Goal: Information Seeking & Learning: Learn about a topic

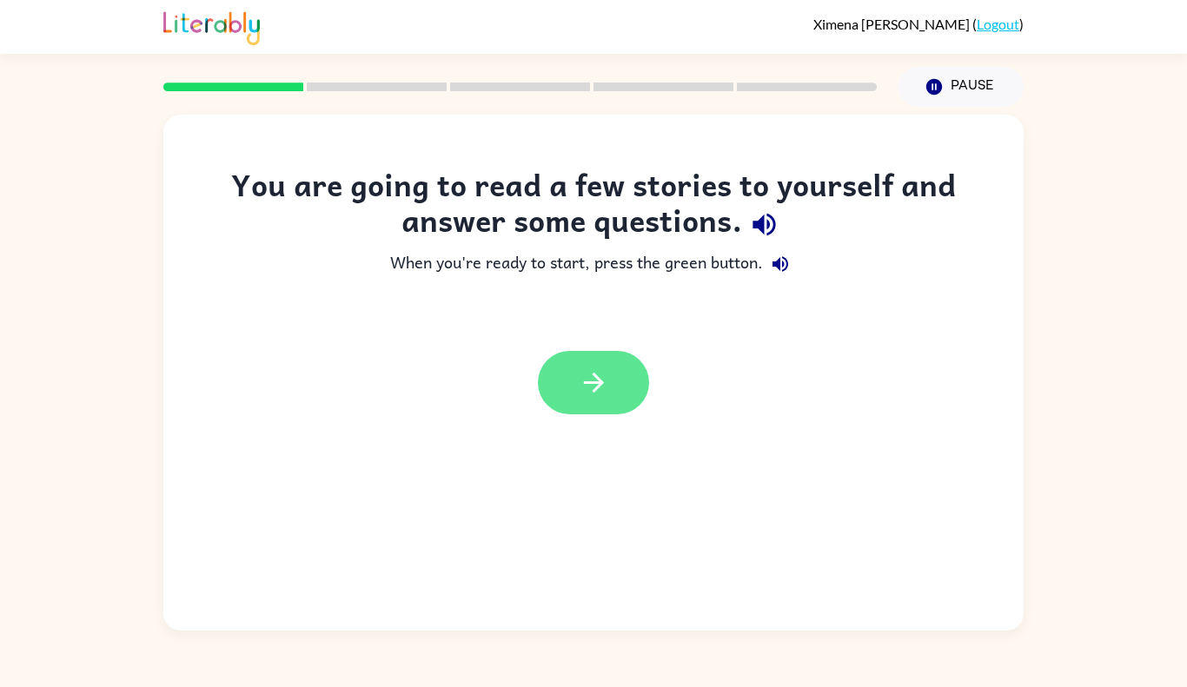
click at [567, 362] on button "button" at bounding box center [593, 382] width 111 height 63
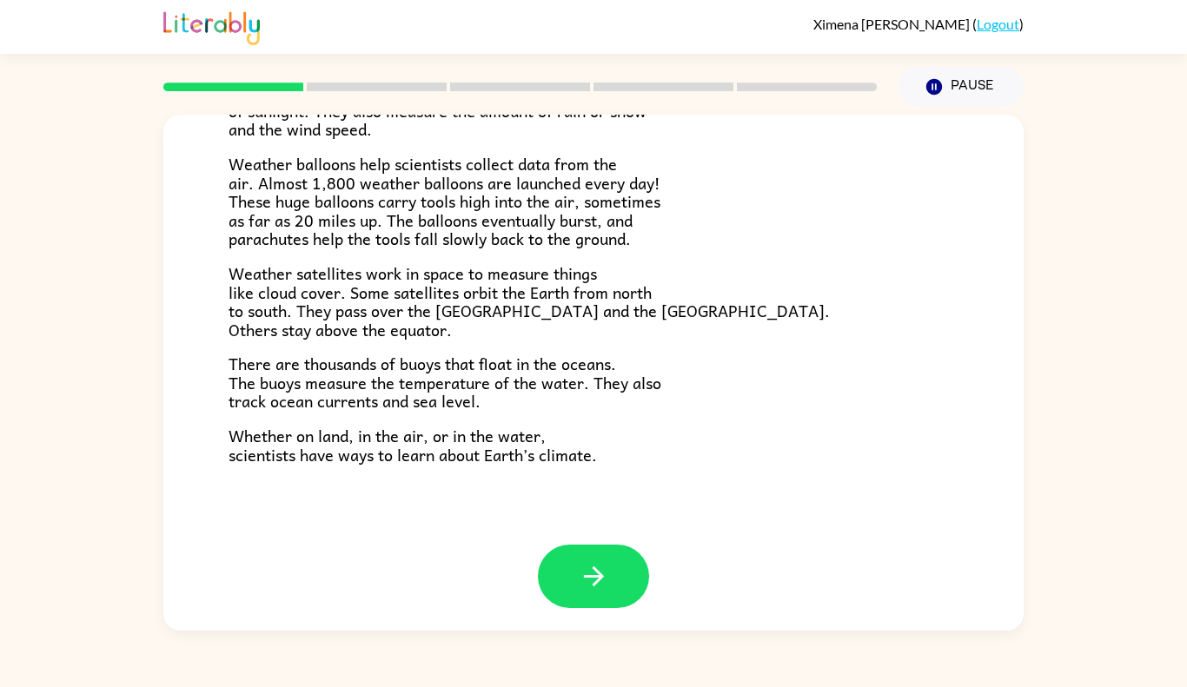
scroll to position [466, 0]
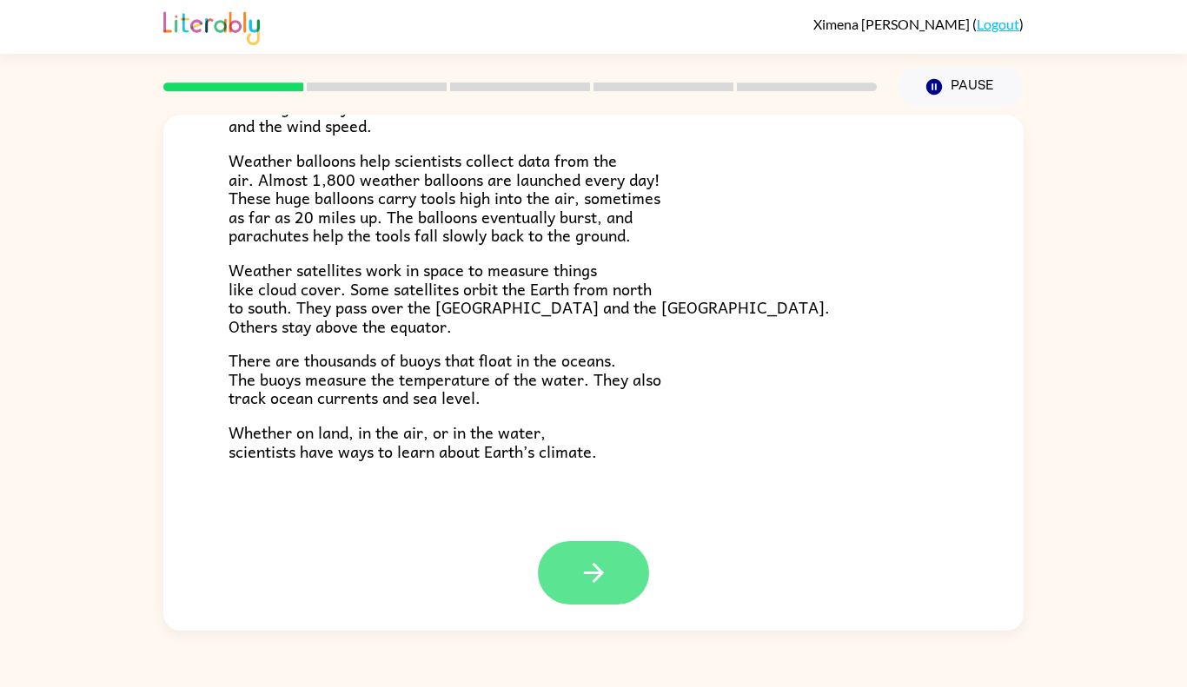
click at [597, 558] on icon "button" at bounding box center [594, 573] width 30 height 30
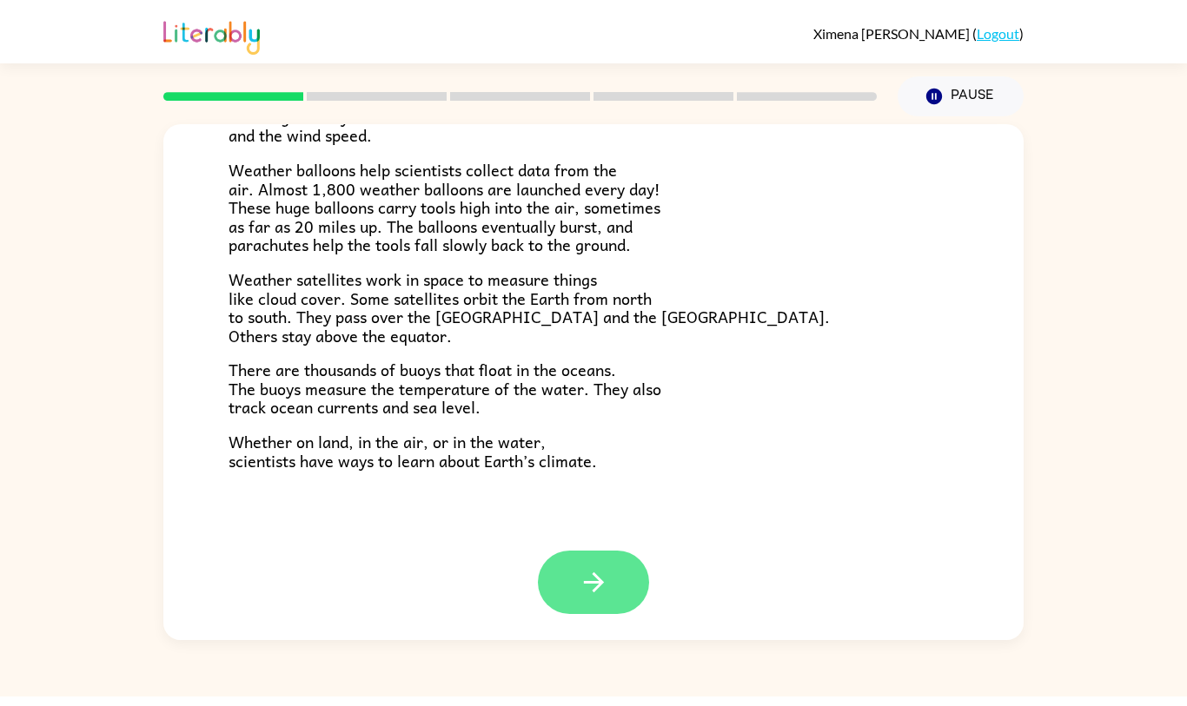
scroll to position [0, 0]
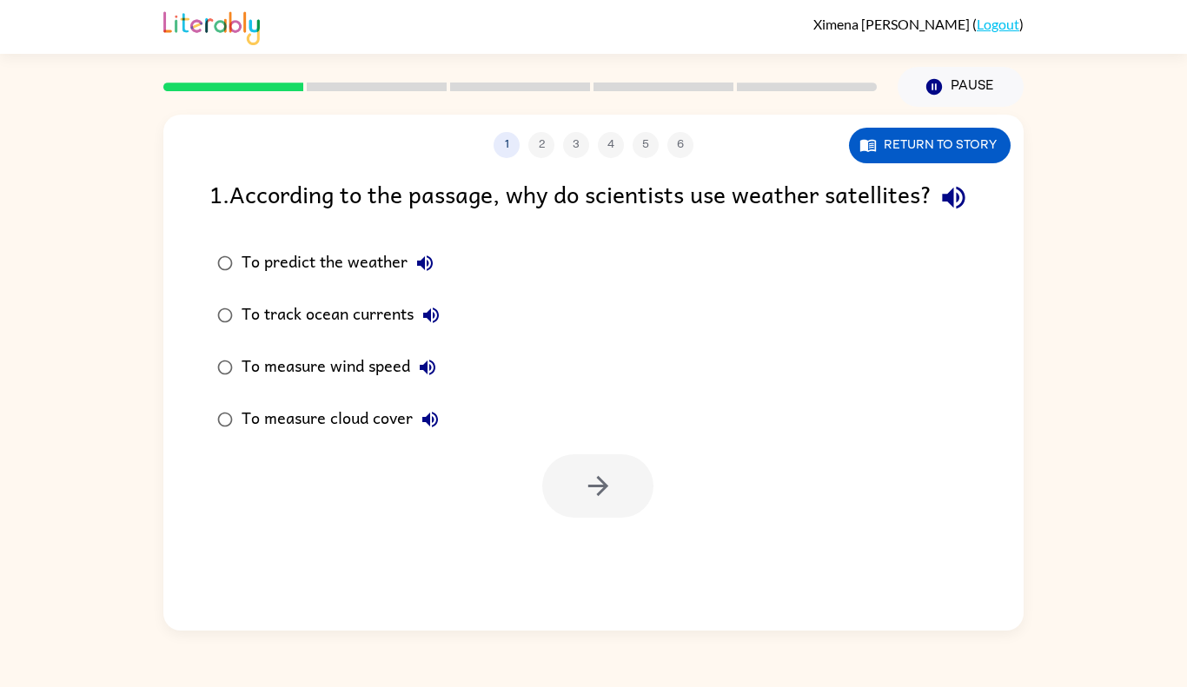
click at [256, 281] on div "To predict the weather" at bounding box center [342, 263] width 201 height 35
click at [619, 507] on button "button" at bounding box center [597, 485] width 111 height 63
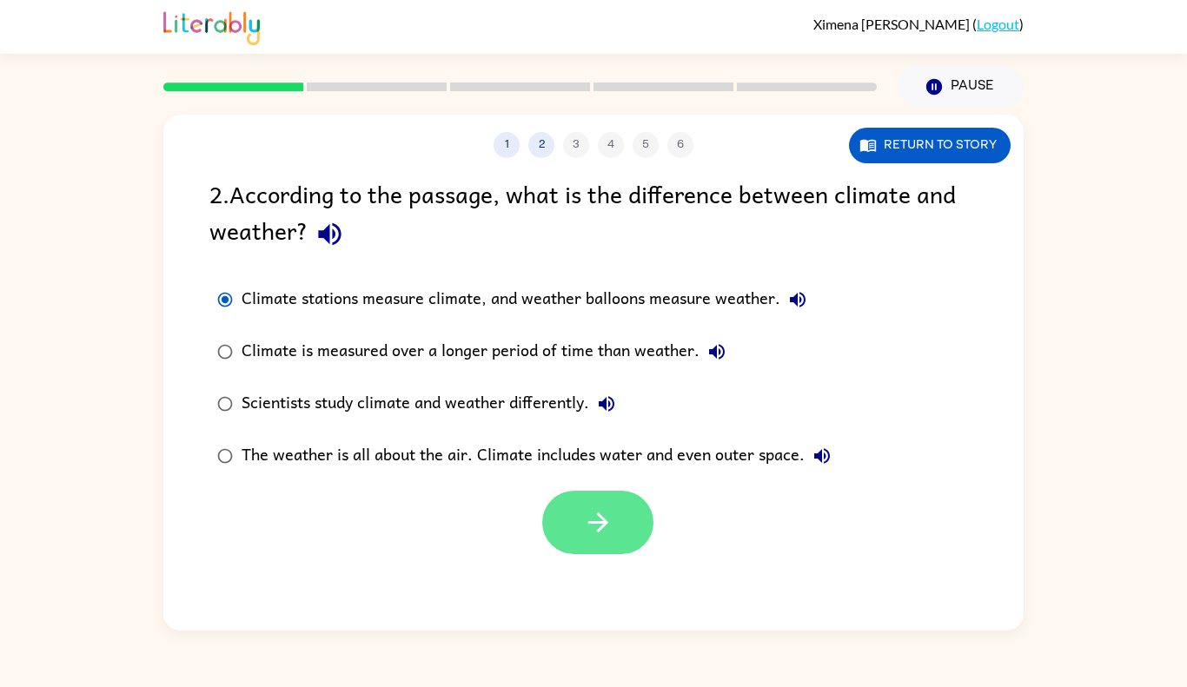
click at [574, 543] on button "button" at bounding box center [597, 522] width 111 height 63
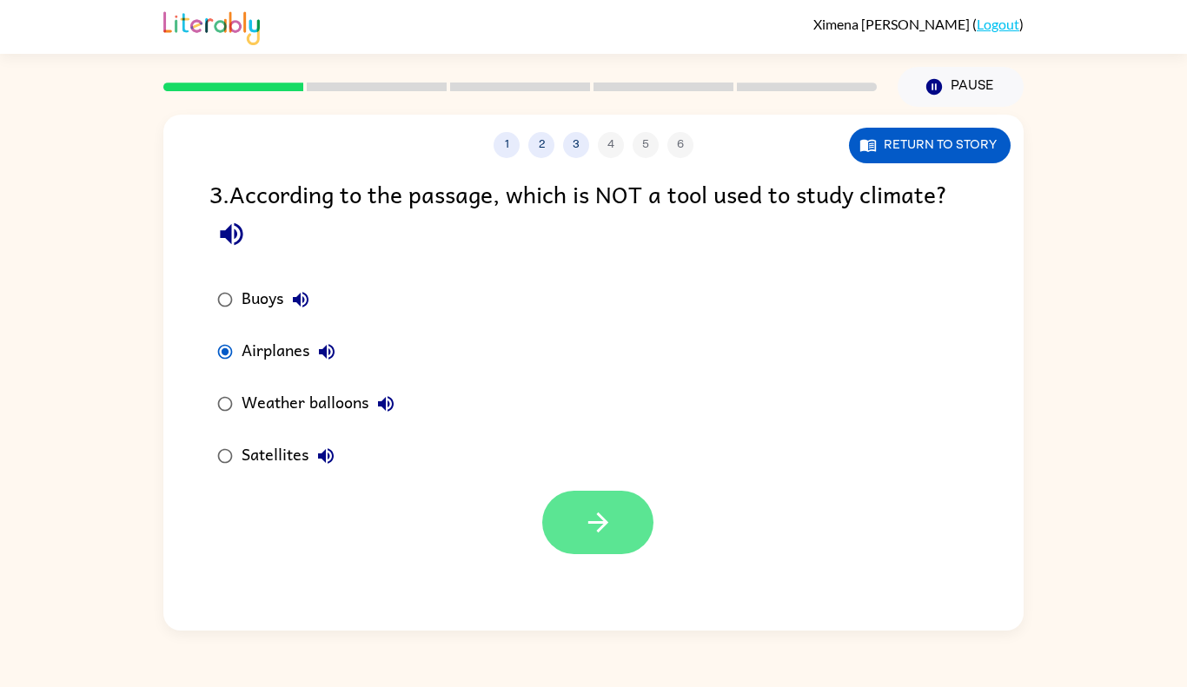
click at [603, 518] on icon "button" at bounding box center [598, 522] width 30 height 30
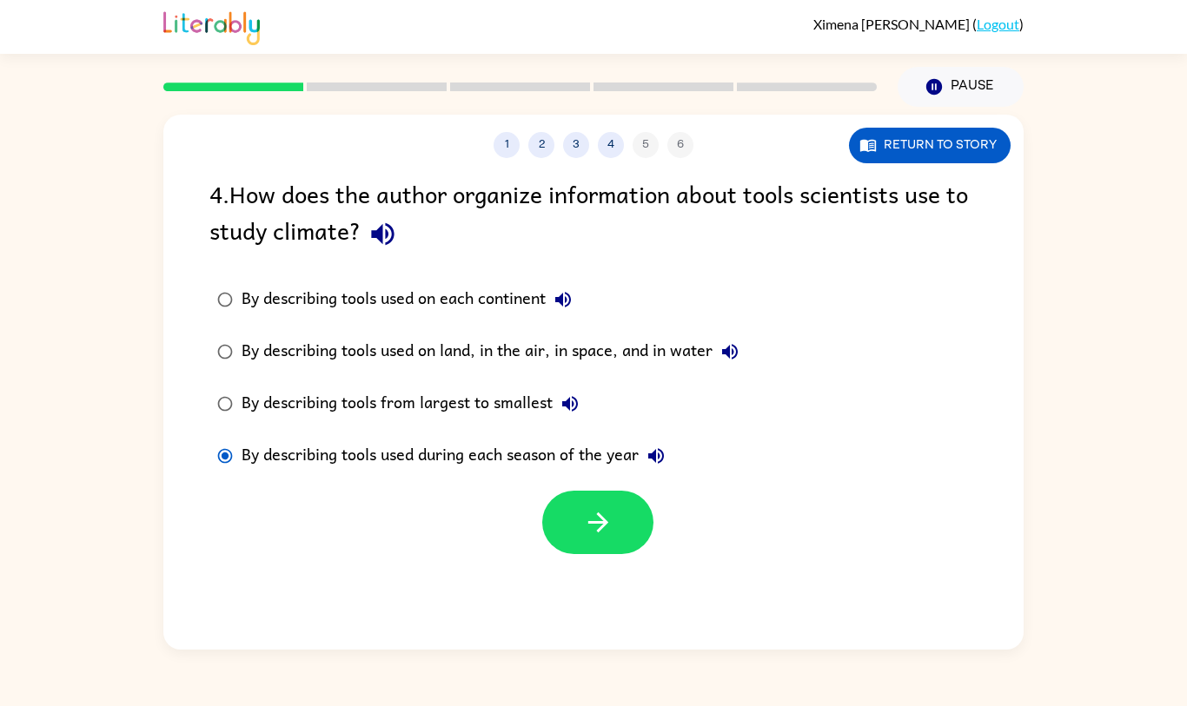
click at [587, 527] on icon "button" at bounding box center [598, 522] width 30 height 30
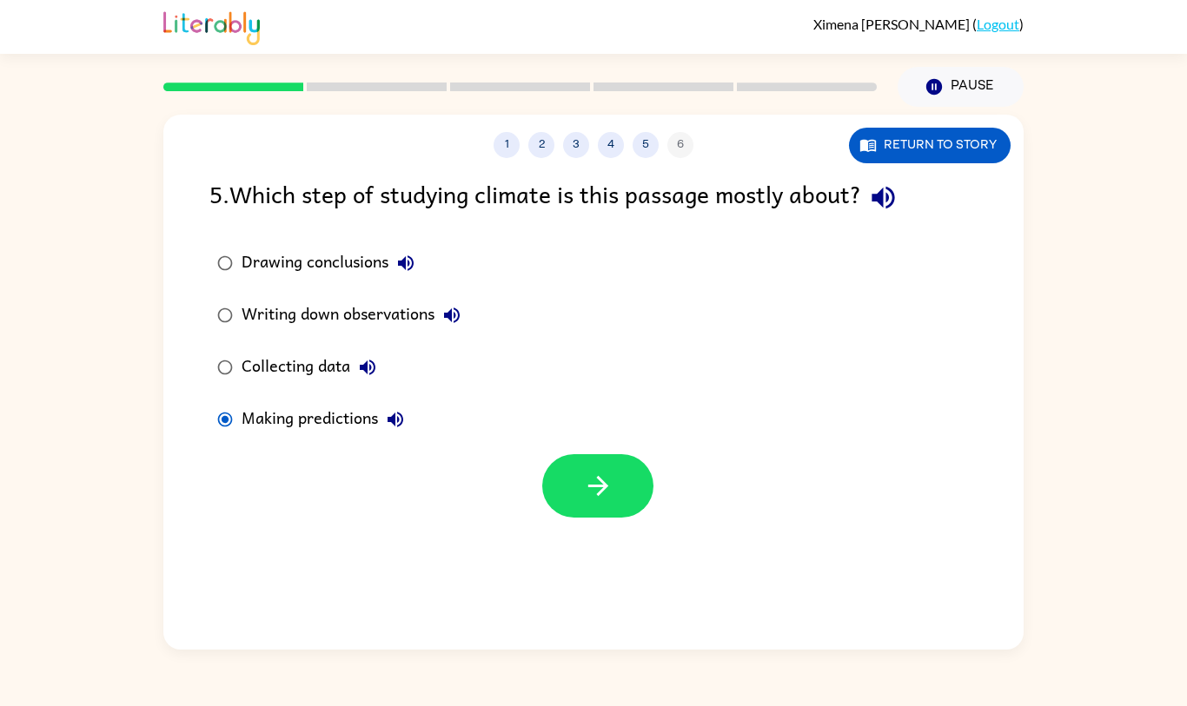
click at [646, 517] on div at bounding box center [597, 485] width 111 height 63
click at [583, 498] on icon "button" at bounding box center [598, 486] width 30 height 30
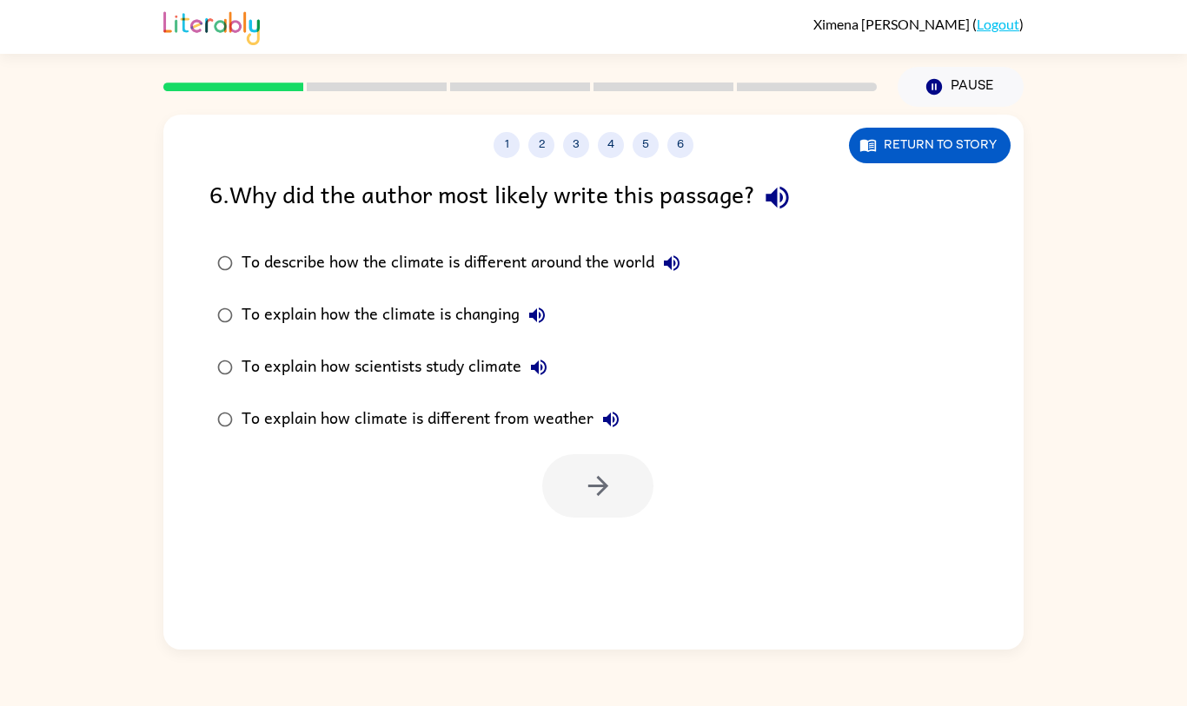
click at [774, 198] on icon "button" at bounding box center [776, 198] width 23 height 23
click at [668, 276] on button "To describe how the climate is different around the world" at bounding box center [671, 263] width 35 height 35
click at [533, 328] on button "To explain how the climate is changing" at bounding box center [537, 315] width 35 height 35
click at [541, 369] on icon "button" at bounding box center [539, 368] width 16 height 16
click at [608, 421] on icon "button" at bounding box center [611, 420] width 16 height 16
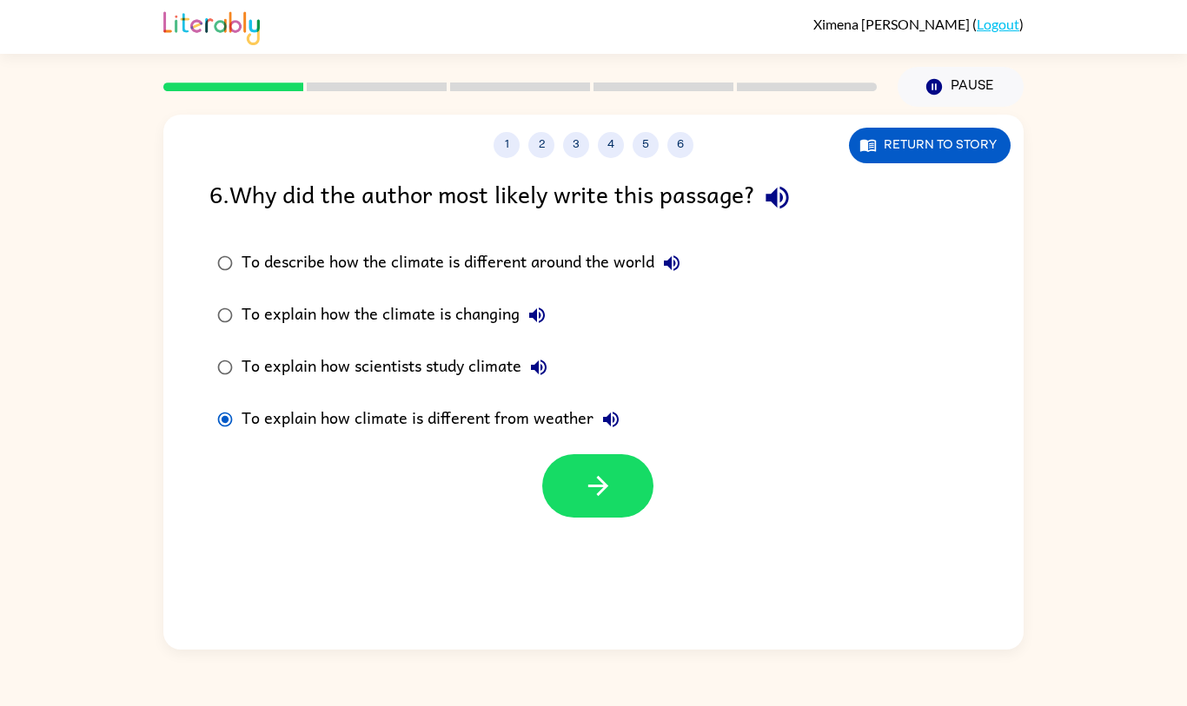
click at [600, 494] on icon "button" at bounding box center [598, 486] width 30 height 30
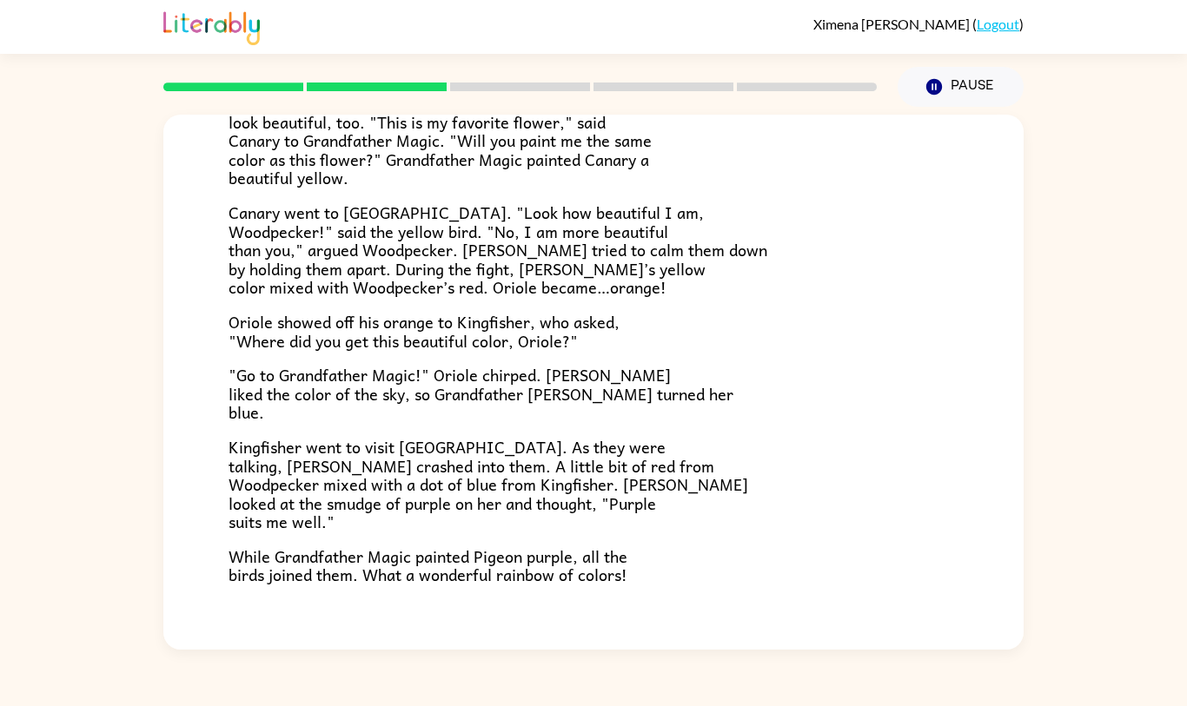
scroll to position [323, 0]
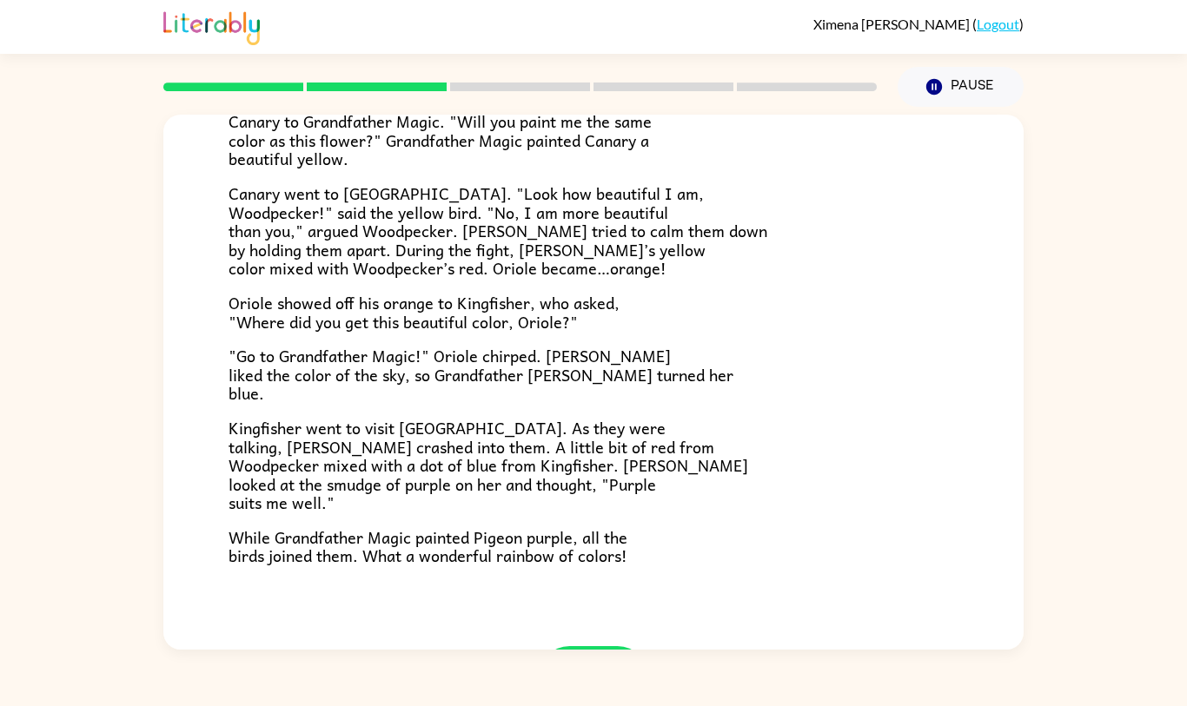
click at [549, 608] on div "Grandpa Magic Once upon a time, all birds were white. "Make me beautiful, Grand…" at bounding box center [593, 218] width 860 height 855
click at [603, 686] on icon "button" at bounding box center [594, 678] width 30 height 30
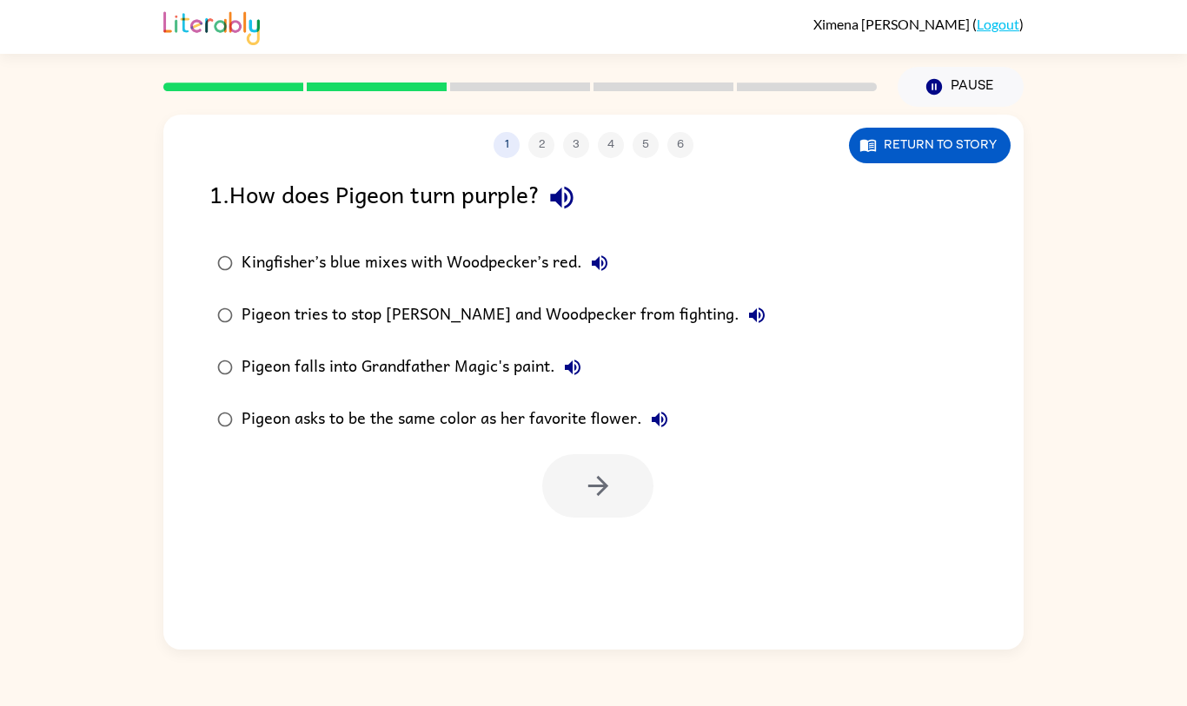
scroll to position [0, 0]
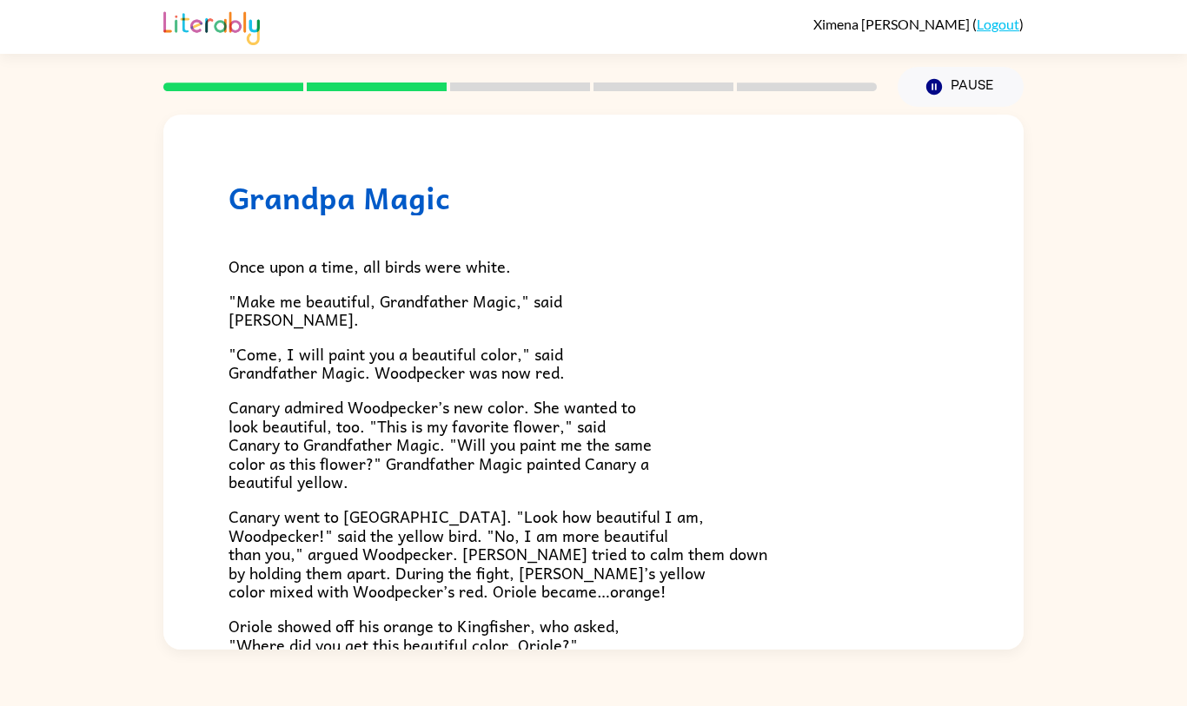
scroll to position [323, 0]
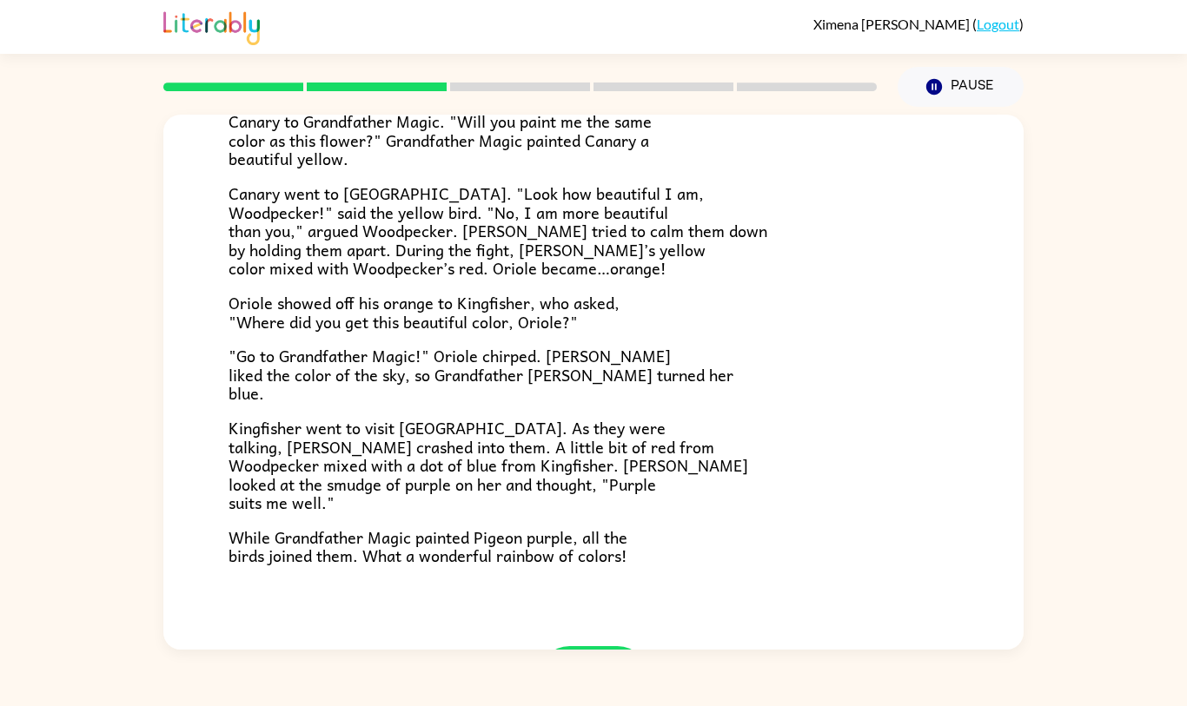
click at [593, 674] on icon "button" at bounding box center [594, 678] width 30 height 30
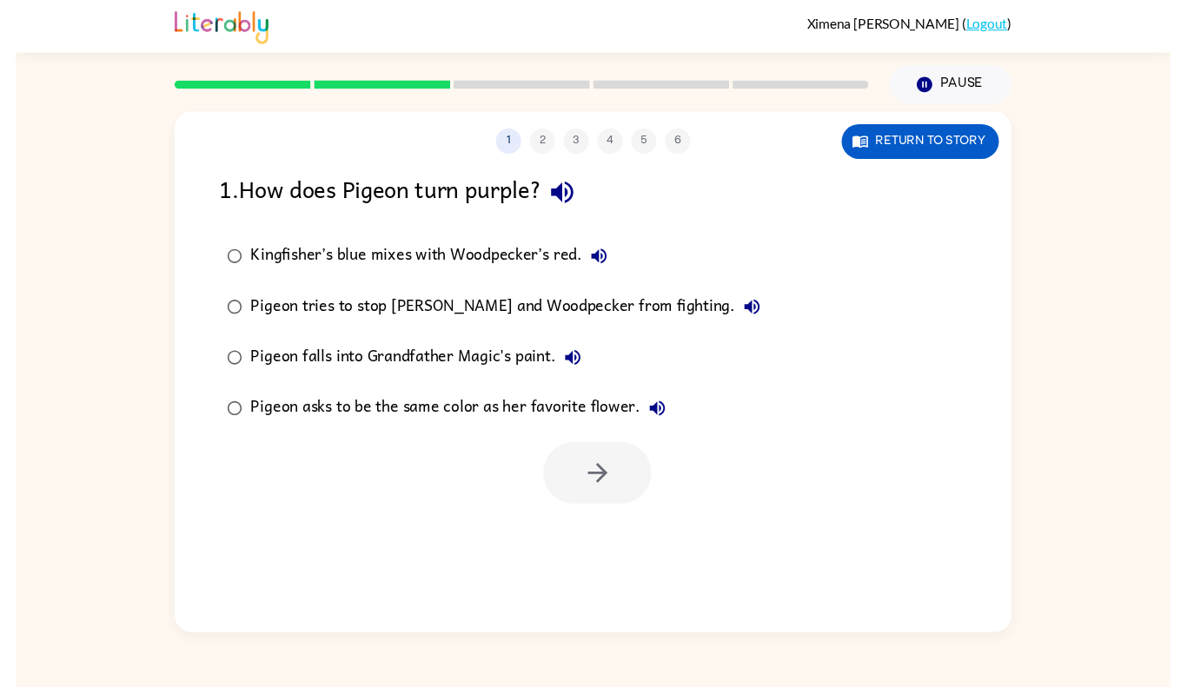
scroll to position [0, 0]
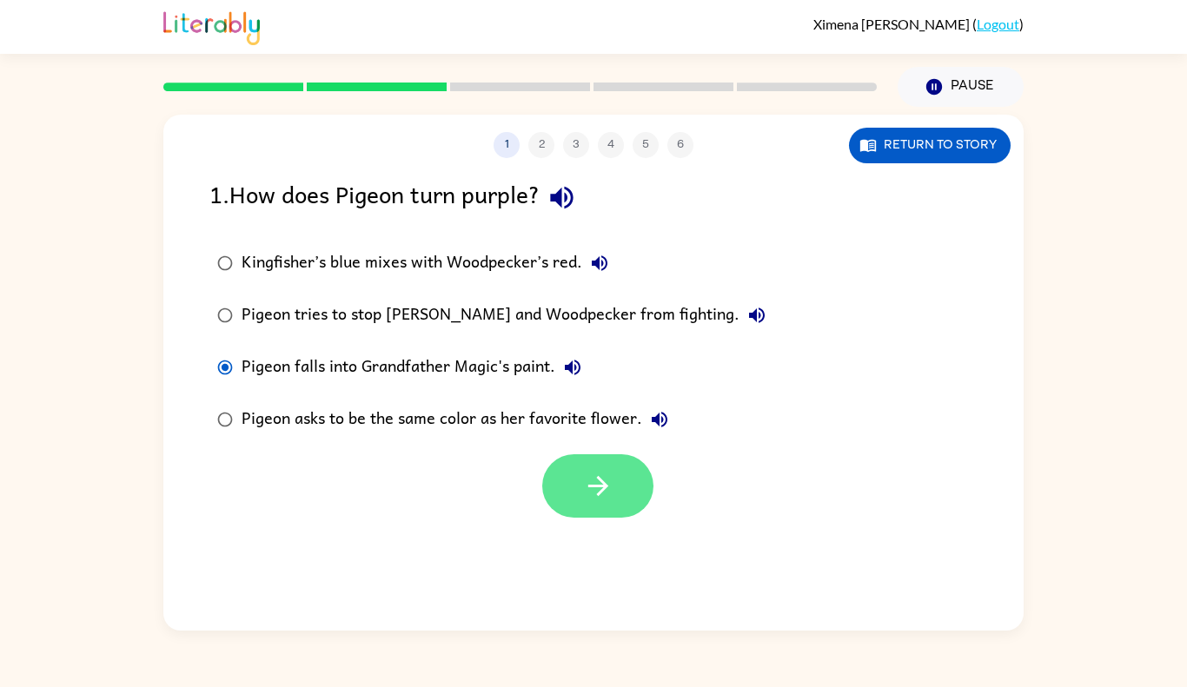
click at [583, 493] on icon "button" at bounding box center [598, 486] width 30 height 30
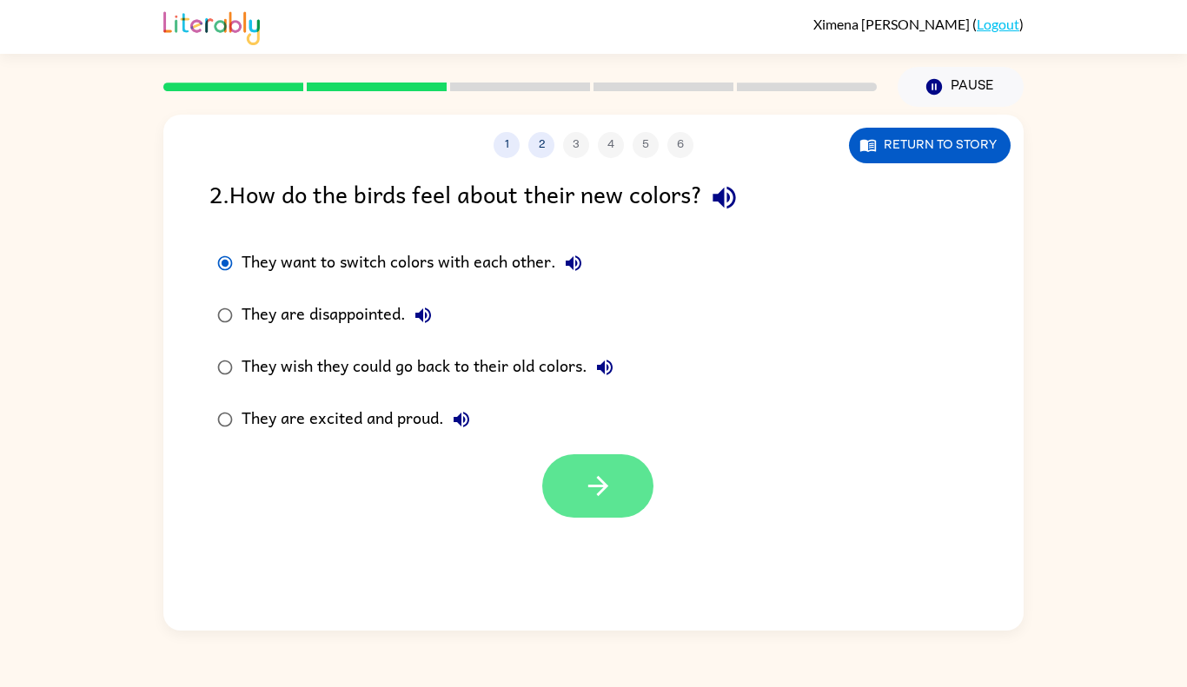
click at [560, 485] on button "button" at bounding box center [597, 485] width 111 height 63
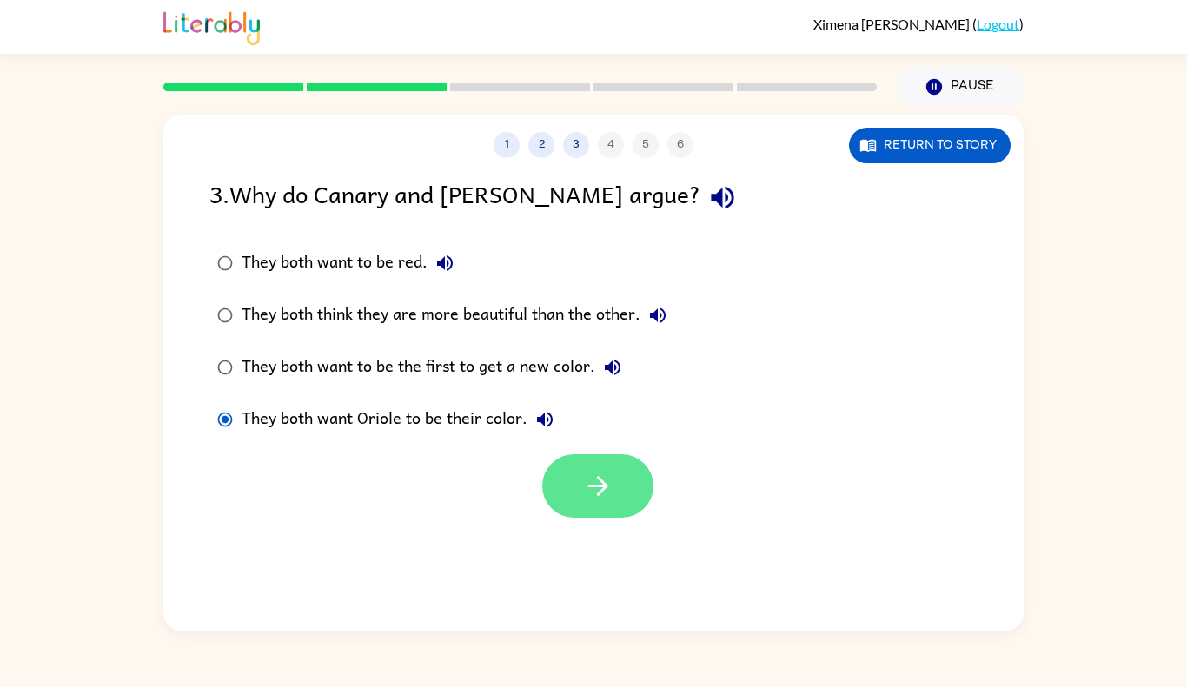
click at [570, 513] on button "button" at bounding box center [597, 485] width 111 height 63
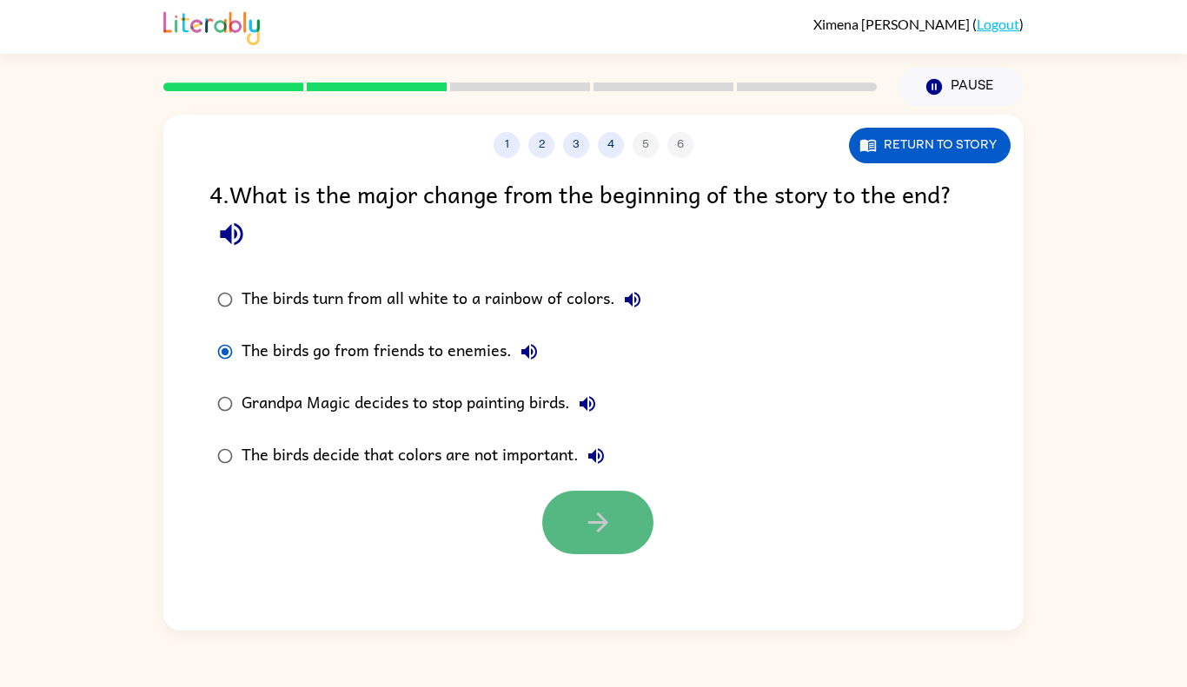
click at [560, 531] on button "button" at bounding box center [597, 522] width 111 height 63
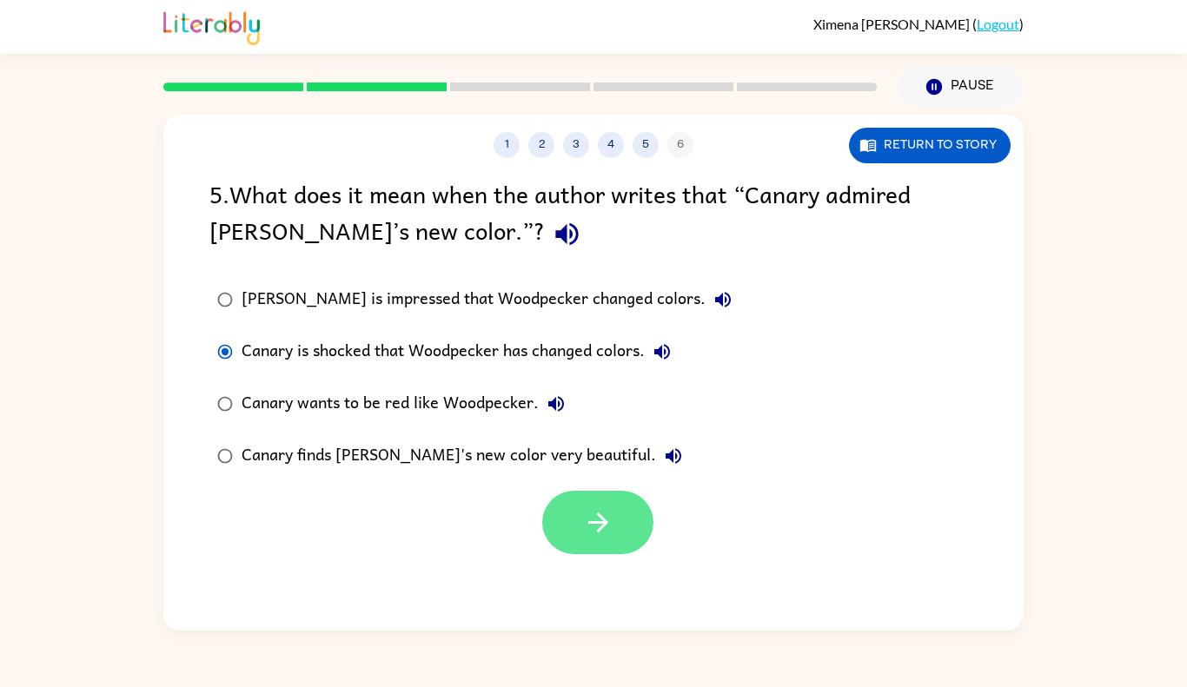
click at [596, 495] on button "button" at bounding box center [597, 522] width 111 height 63
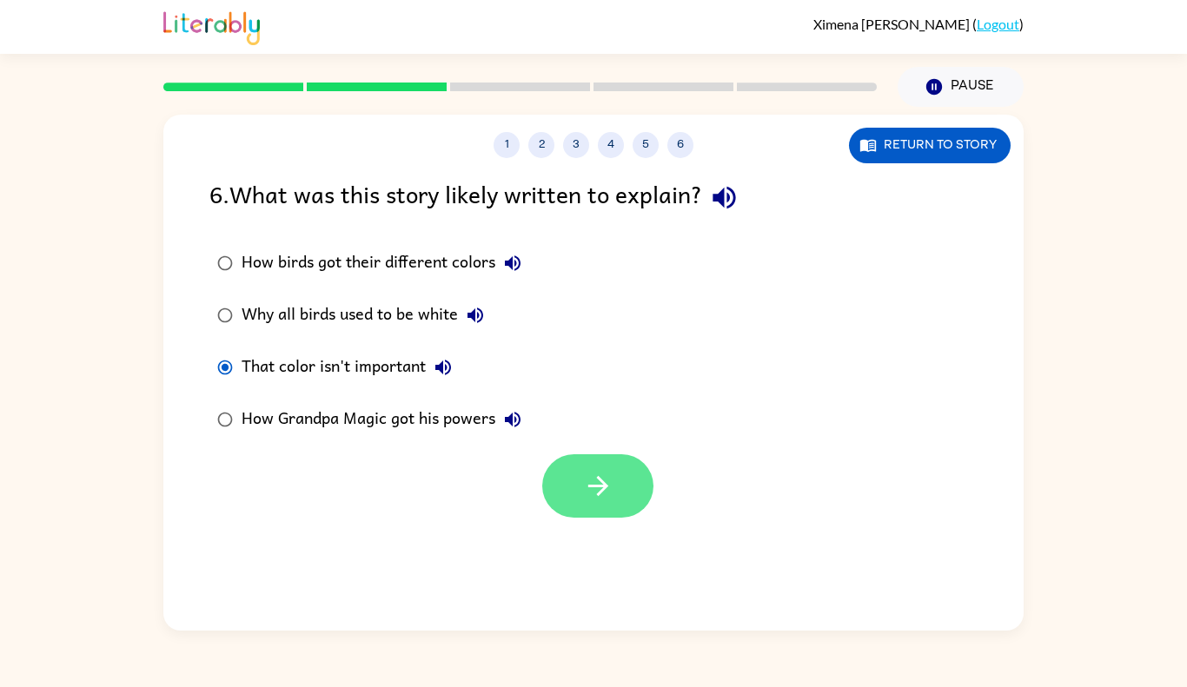
click at [606, 479] on icon "button" at bounding box center [598, 486] width 30 height 30
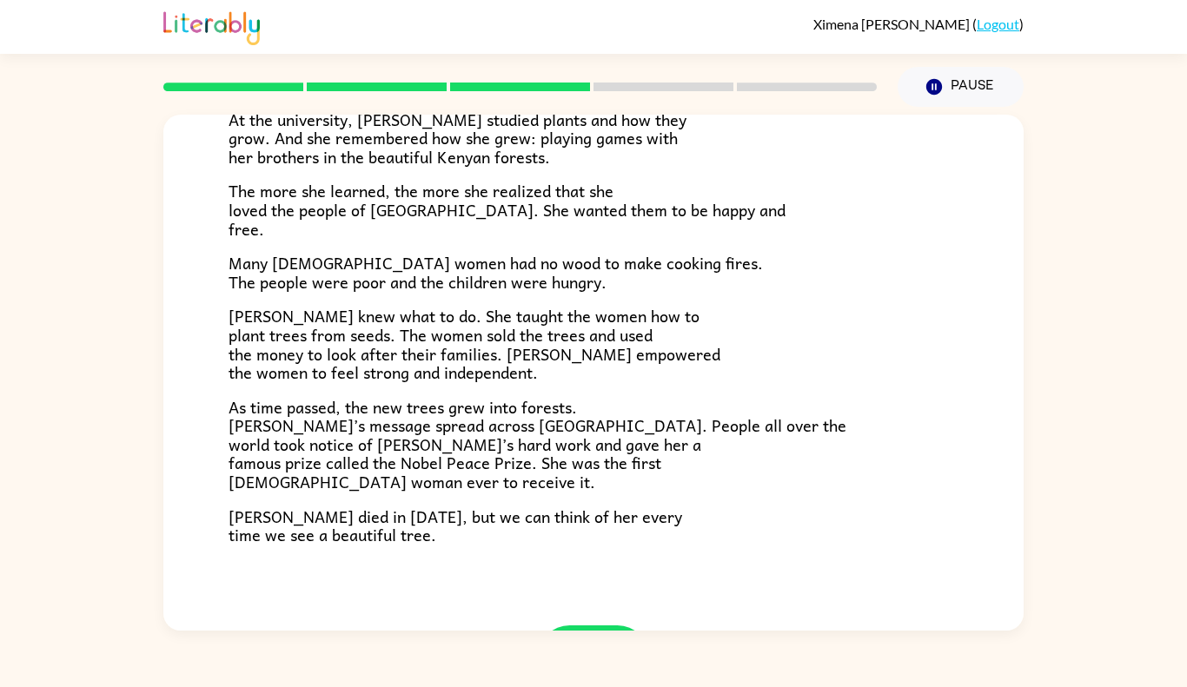
scroll to position [469, 0]
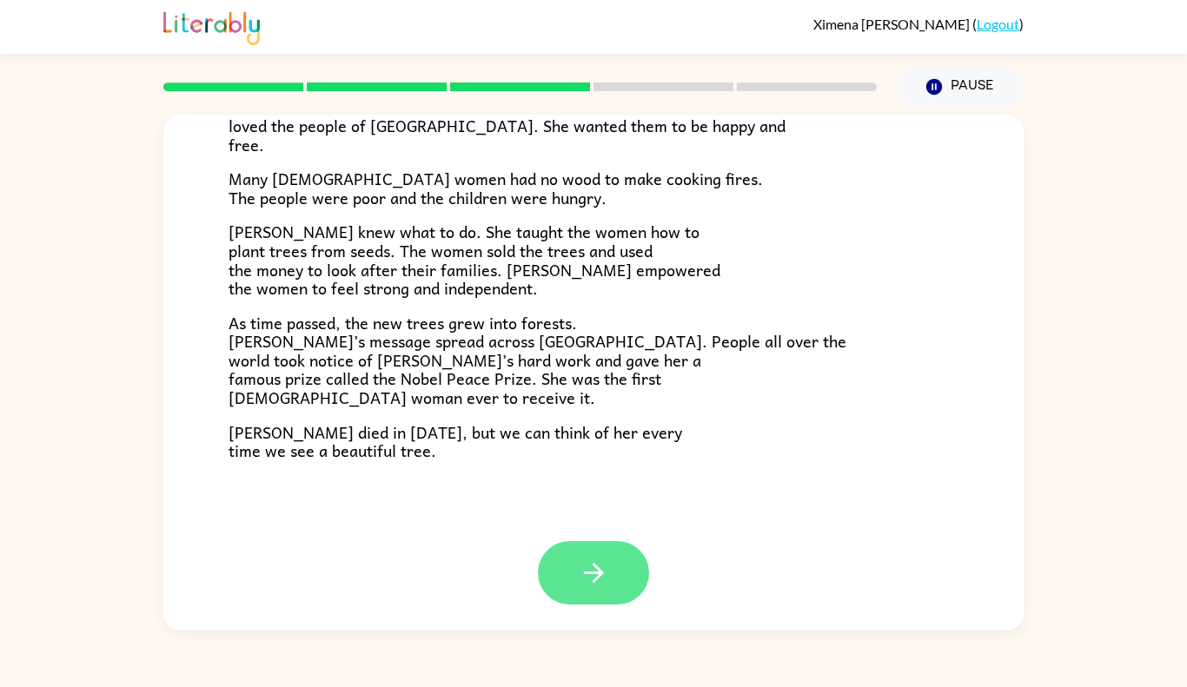
click at [588, 587] on icon "button" at bounding box center [594, 573] width 30 height 30
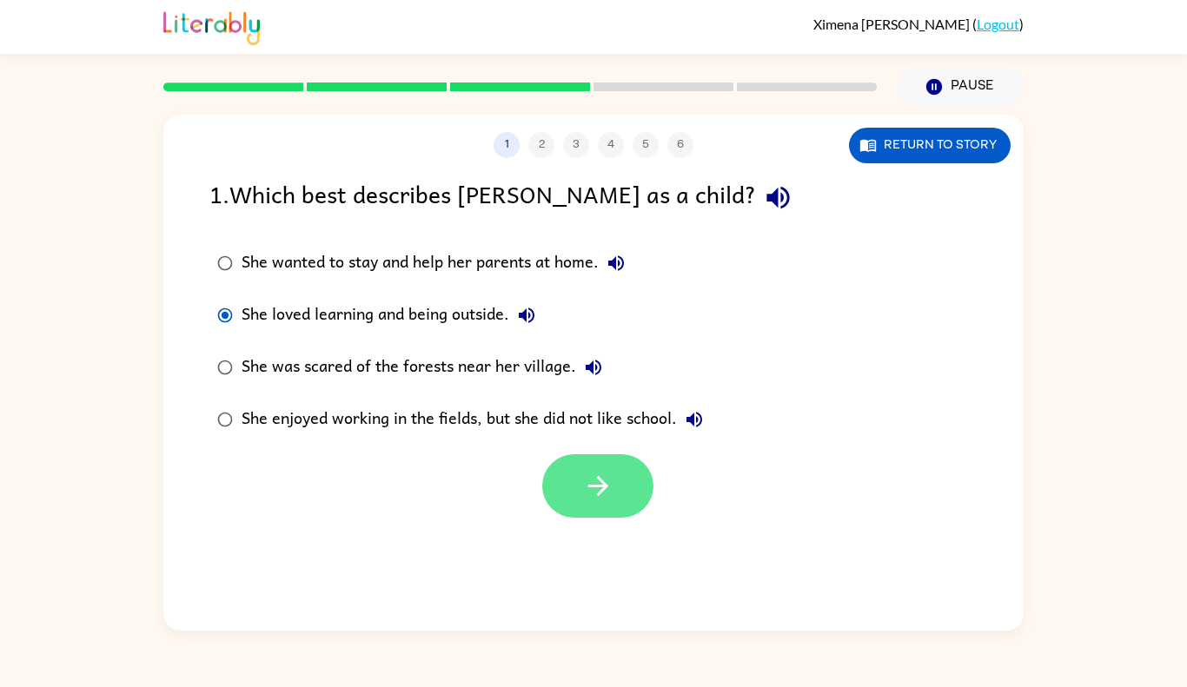
click at [600, 480] on icon "button" at bounding box center [597, 486] width 20 height 20
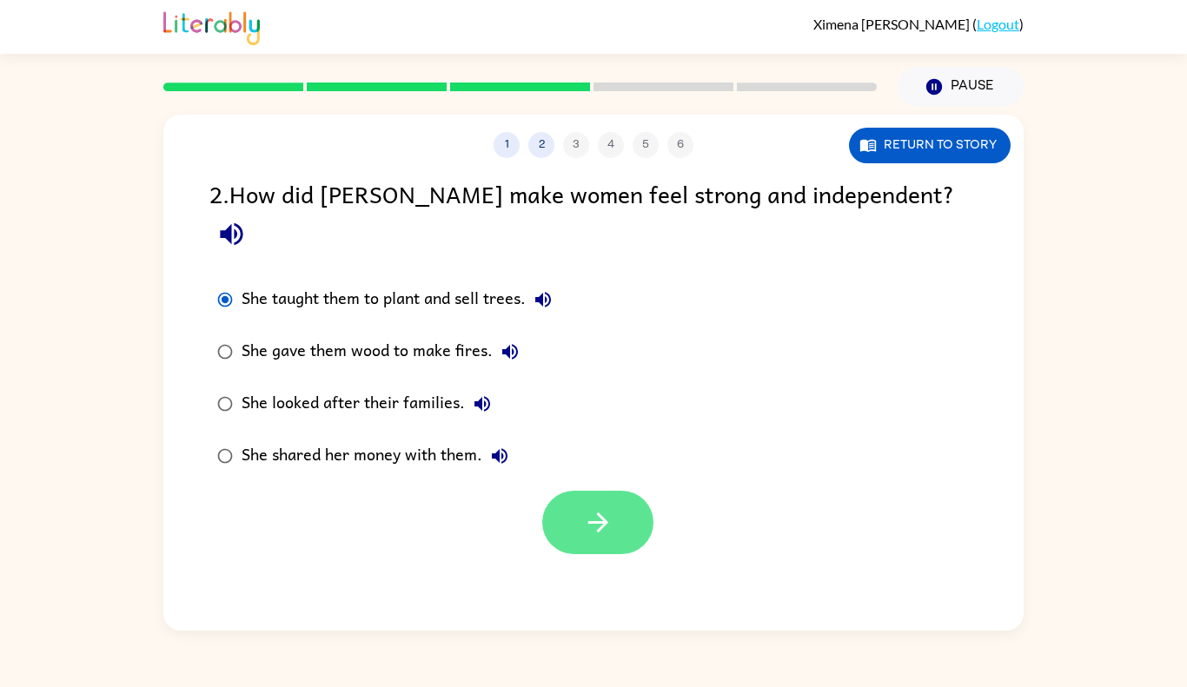
click at [593, 507] on icon "button" at bounding box center [598, 522] width 30 height 30
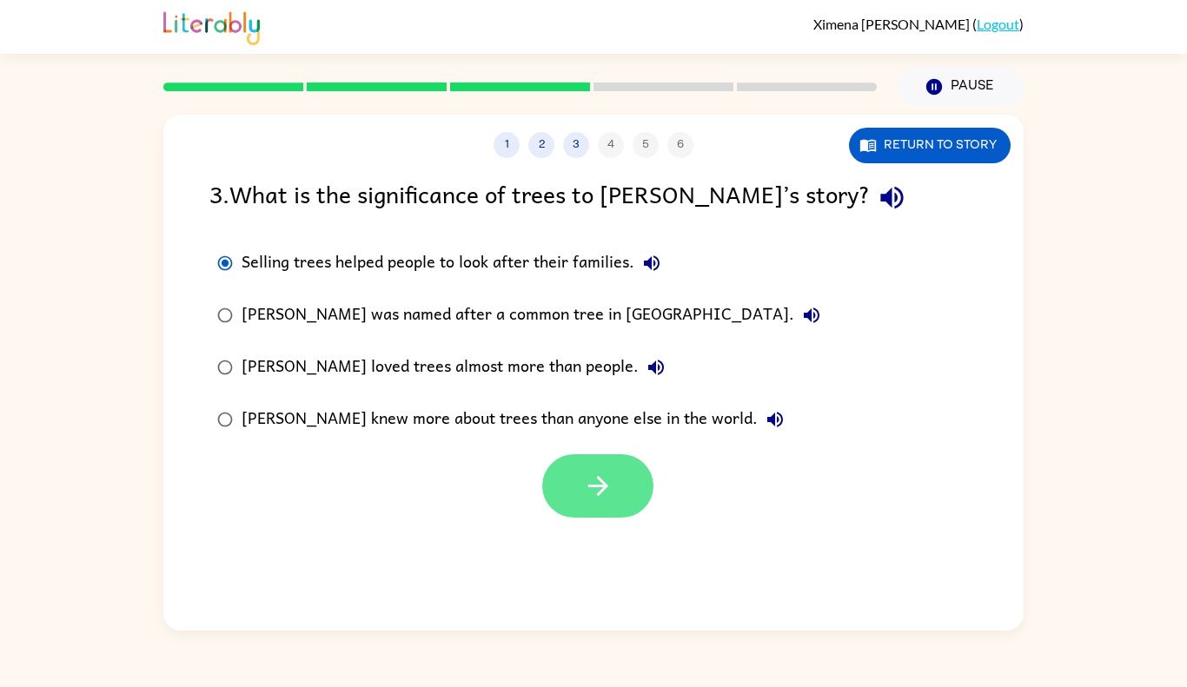
click at [545, 485] on button "button" at bounding box center [597, 485] width 111 height 63
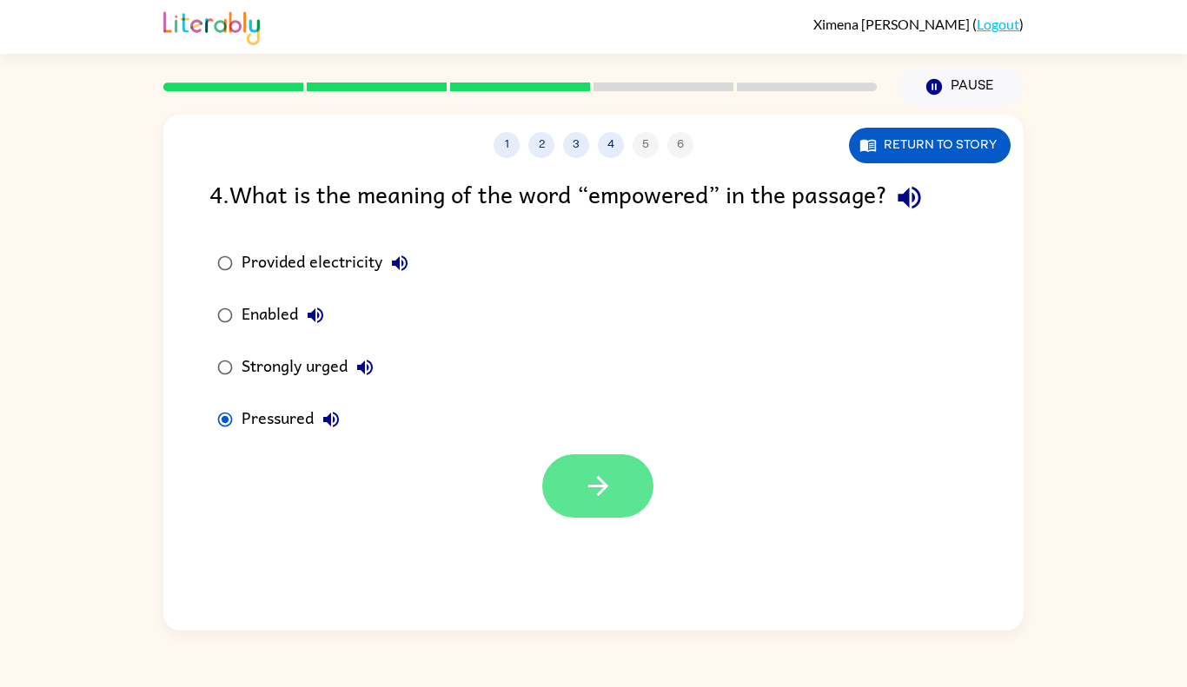
click at [568, 480] on button "button" at bounding box center [597, 485] width 111 height 63
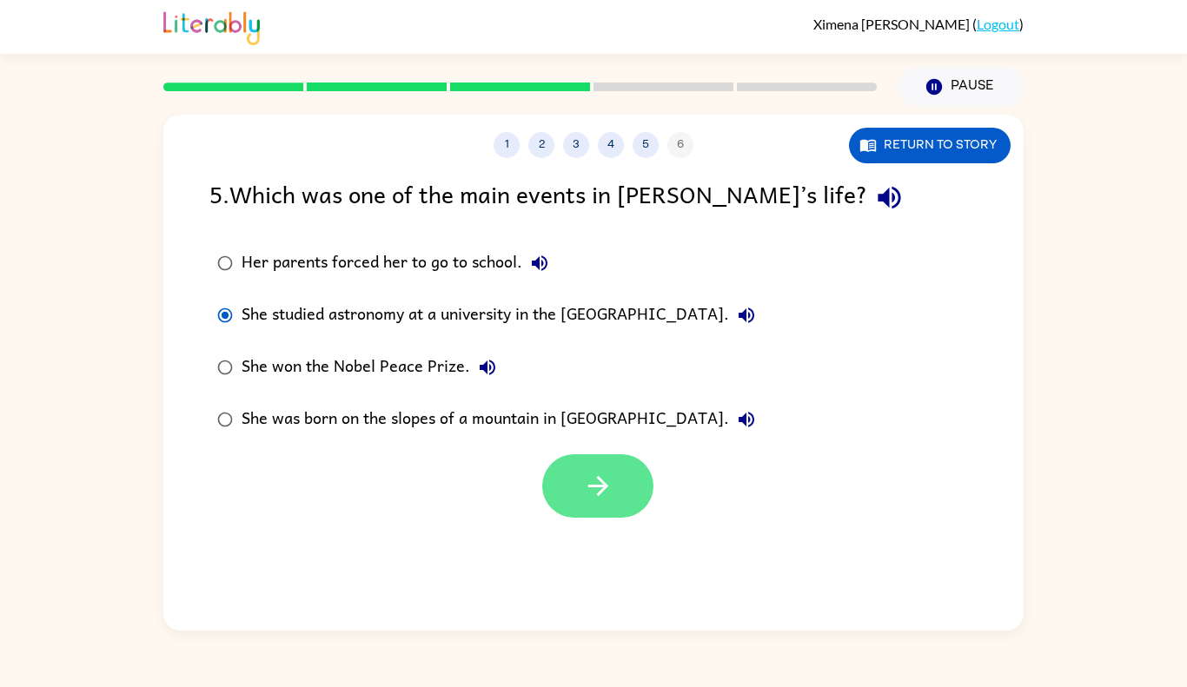
click at [596, 514] on button "button" at bounding box center [597, 485] width 111 height 63
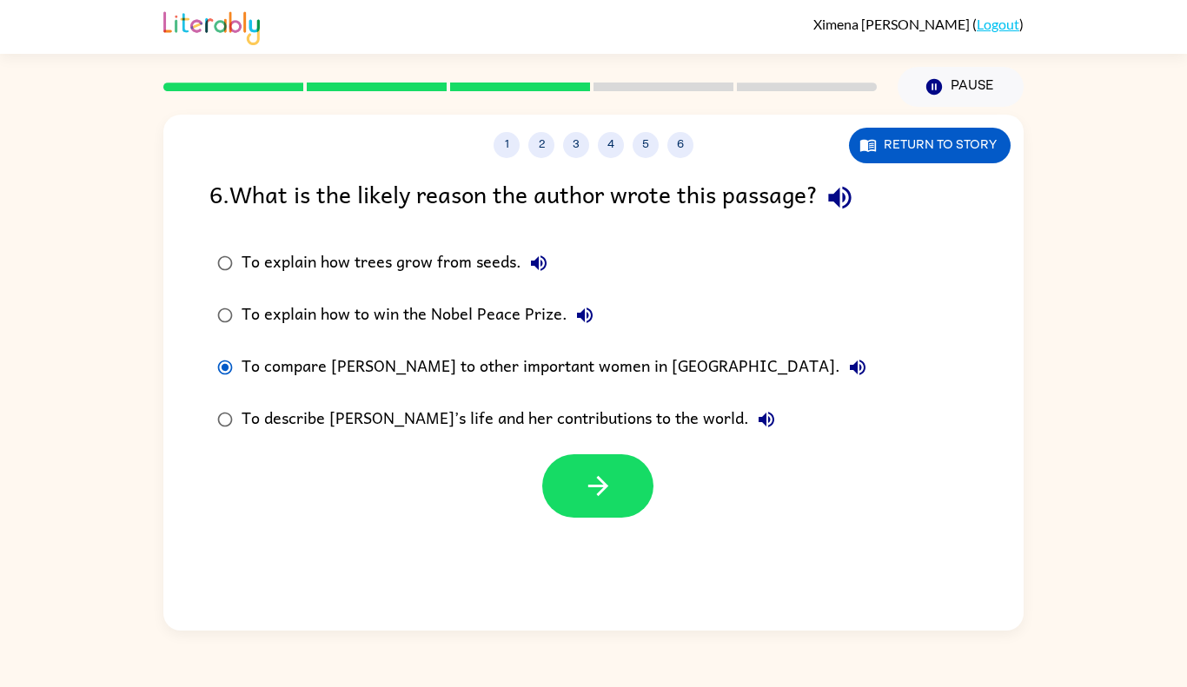
click at [225, 441] on label "To describe [PERSON_NAME]’s life and her contributions to the world." at bounding box center [542, 420] width 684 height 52
click at [251, 421] on div "To describe [PERSON_NAME]’s life and her contributions to the world." at bounding box center [513, 419] width 542 height 35
click at [642, 479] on button "button" at bounding box center [597, 485] width 111 height 63
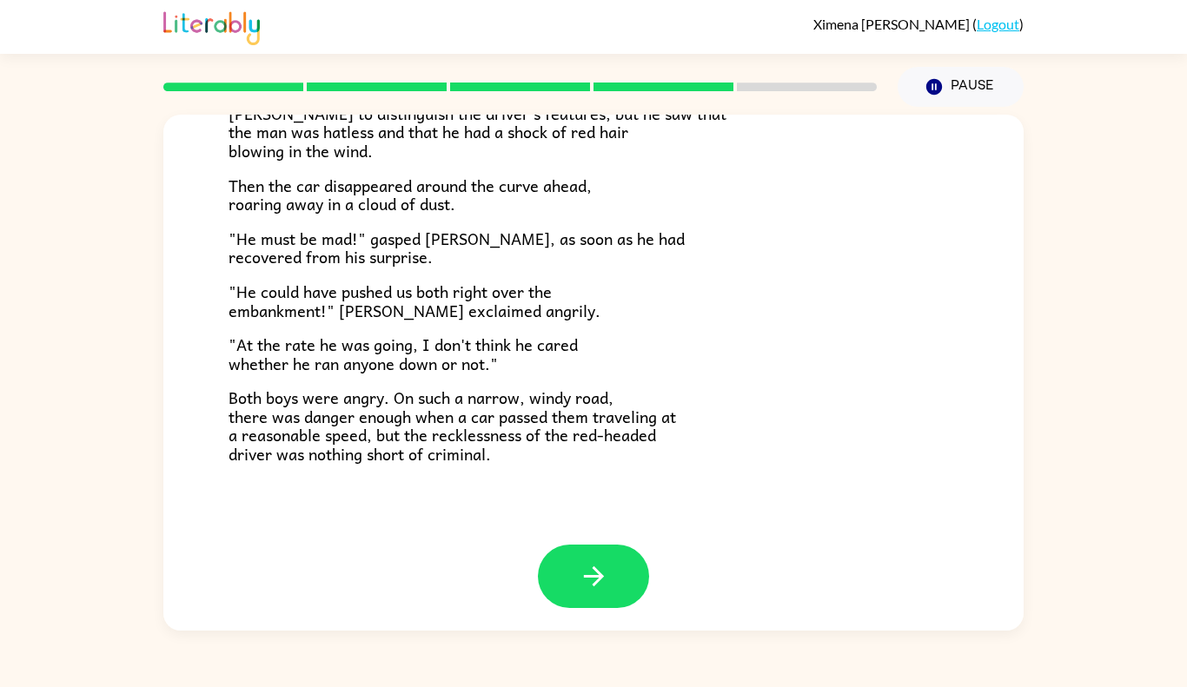
scroll to position [461, 0]
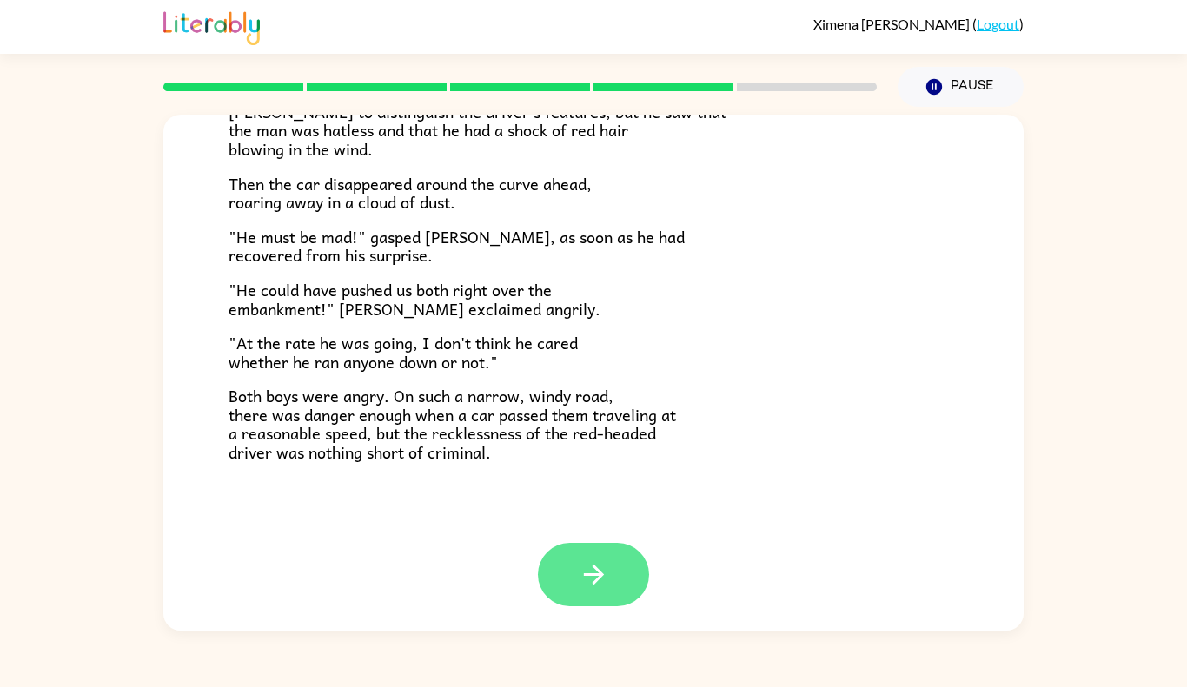
click at [570, 577] on button "button" at bounding box center [593, 574] width 111 height 63
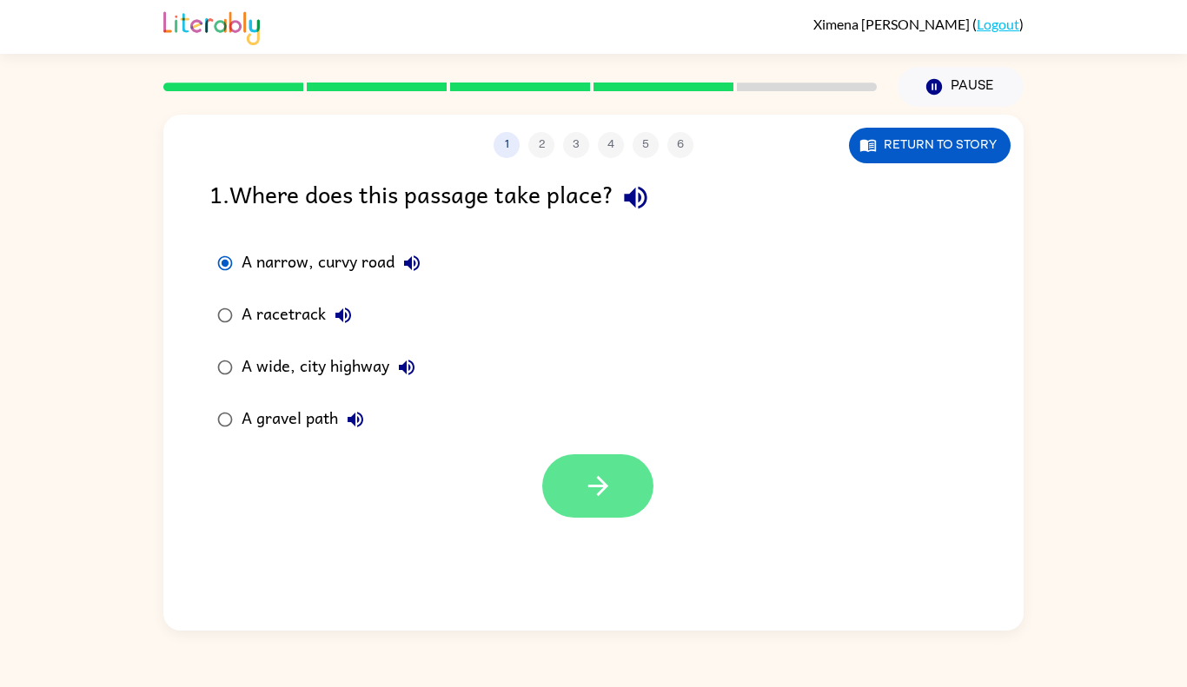
click at [606, 500] on icon "button" at bounding box center [598, 486] width 30 height 30
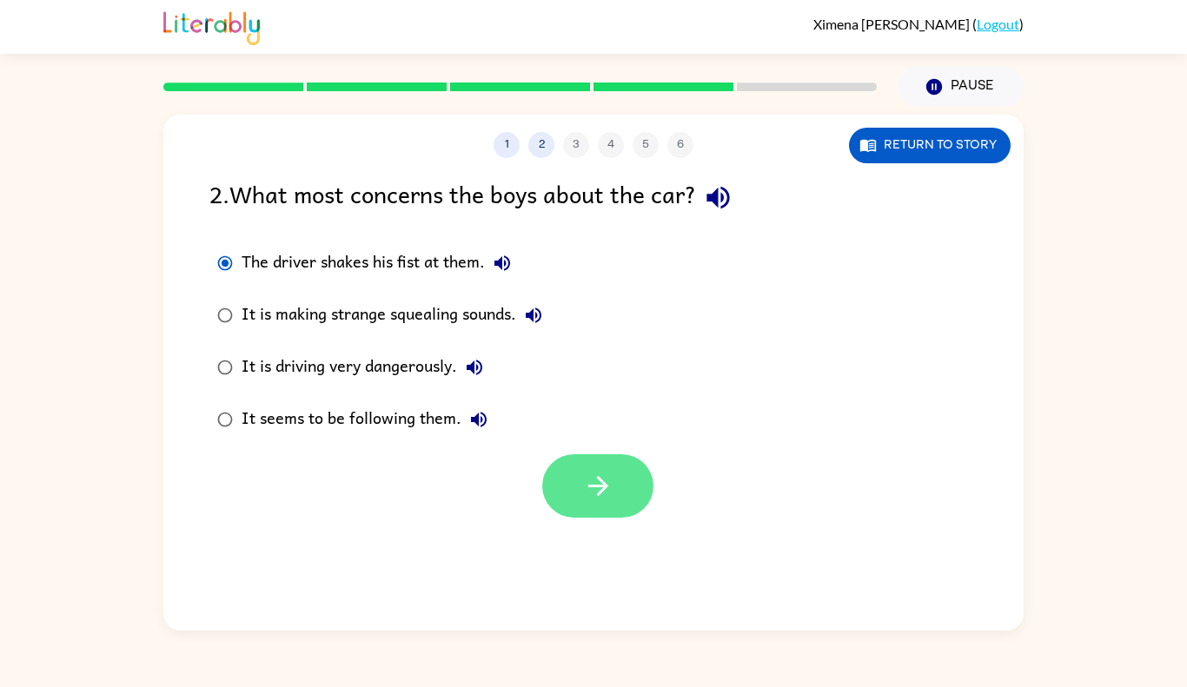
click at [600, 476] on icon "button" at bounding box center [598, 486] width 30 height 30
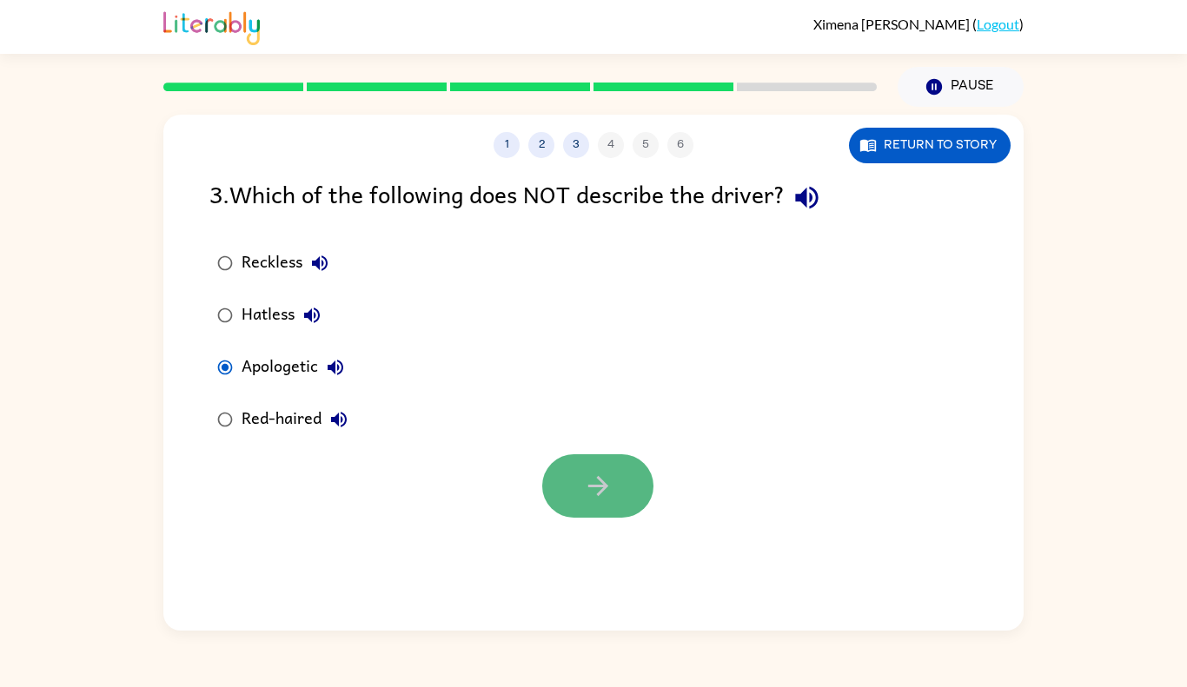
click at [624, 485] on button "button" at bounding box center [597, 485] width 111 height 63
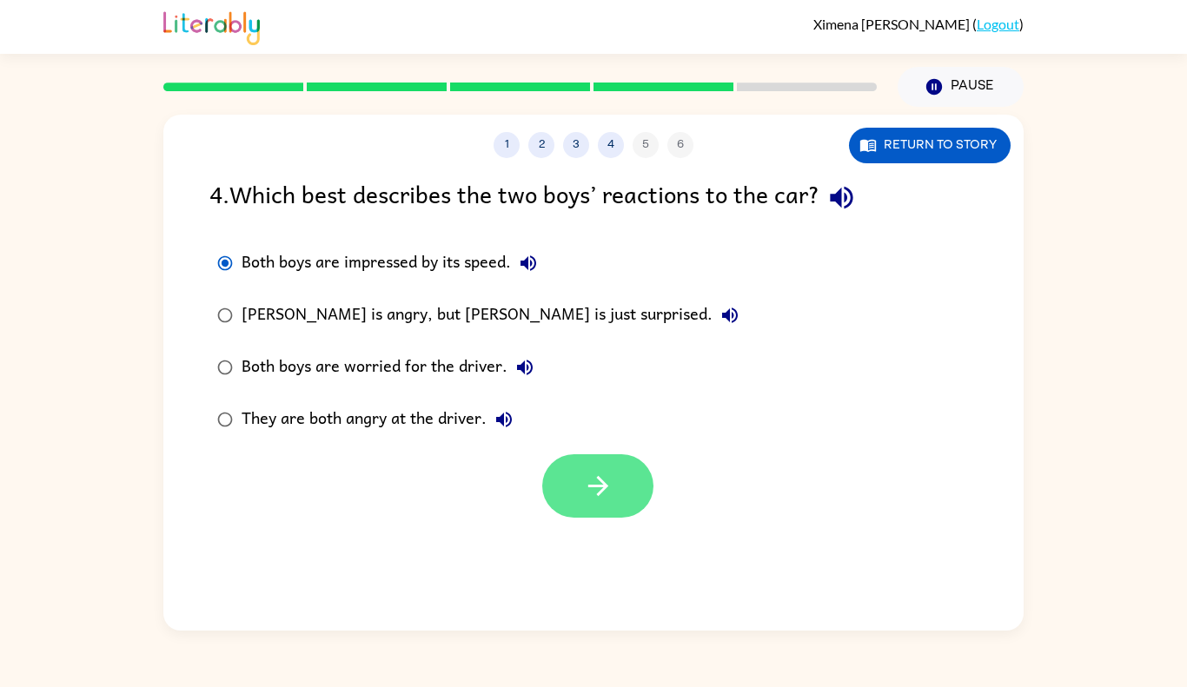
click at [593, 476] on icon "button" at bounding box center [598, 486] width 30 height 30
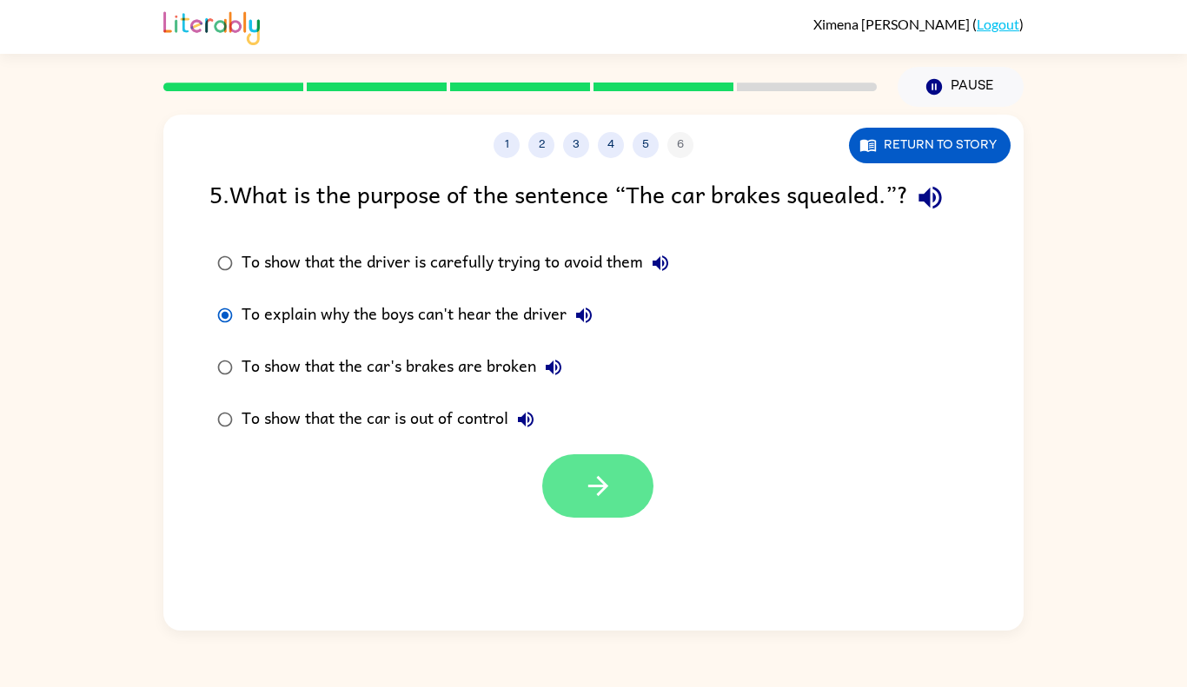
click at [586, 472] on icon "button" at bounding box center [598, 486] width 30 height 30
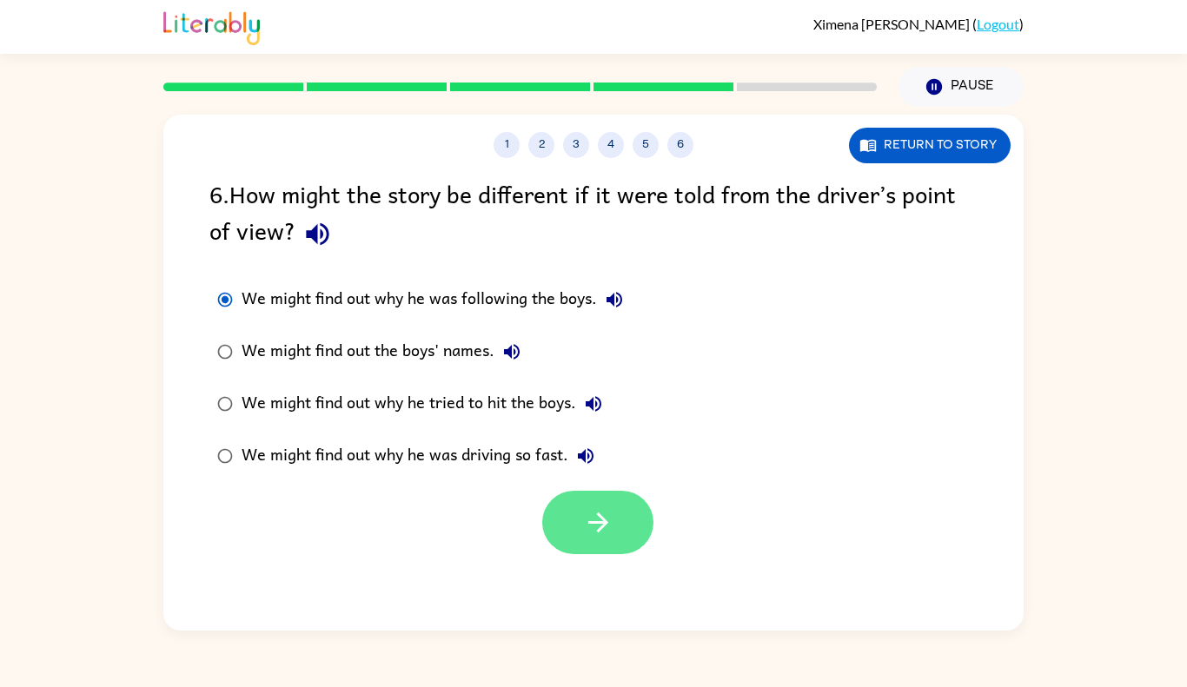
click at [620, 545] on button "button" at bounding box center [597, 522] width 111 height 63
